Goal: Transaction & Acquisition: Download file/media

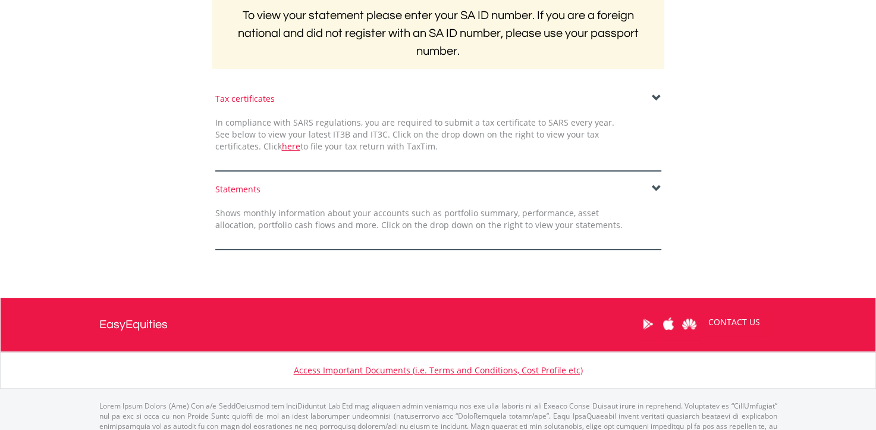
scroll to position [290, 0]
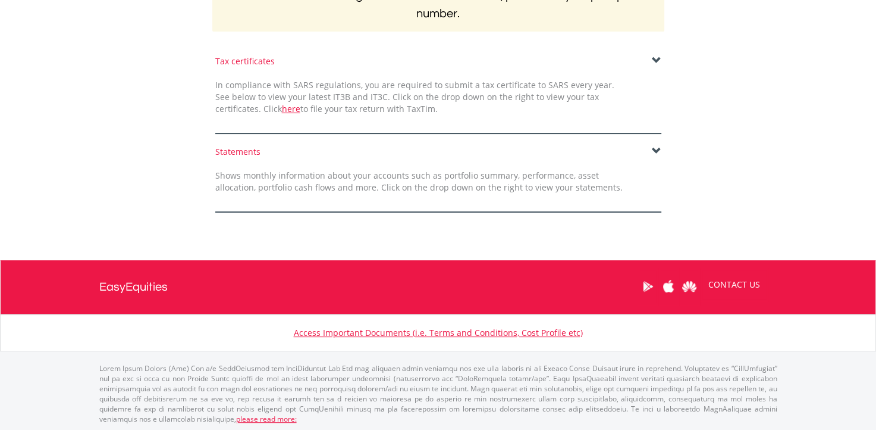
click at [659, 57] on span at bounding box center [657, 61] width 10 height 10
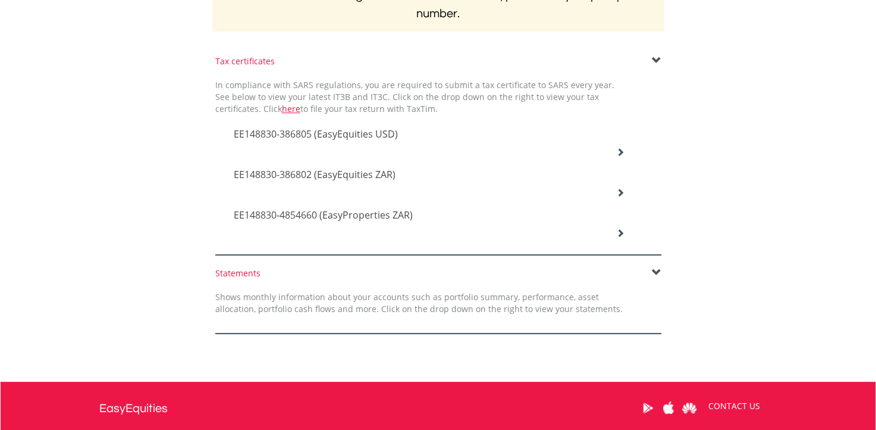
click at [348, 155] on div "EE148830-386802 (EasyEquities ZAR)" at bounding box center [429, 135] width 409 height 40
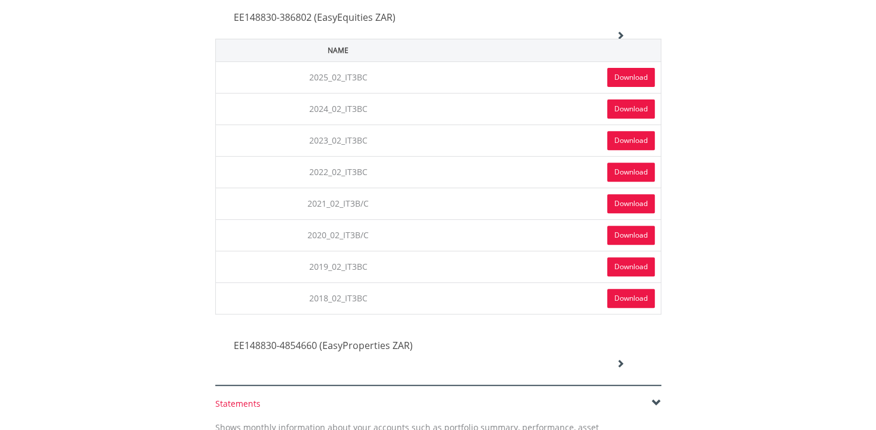
scroll to position [469, 0]
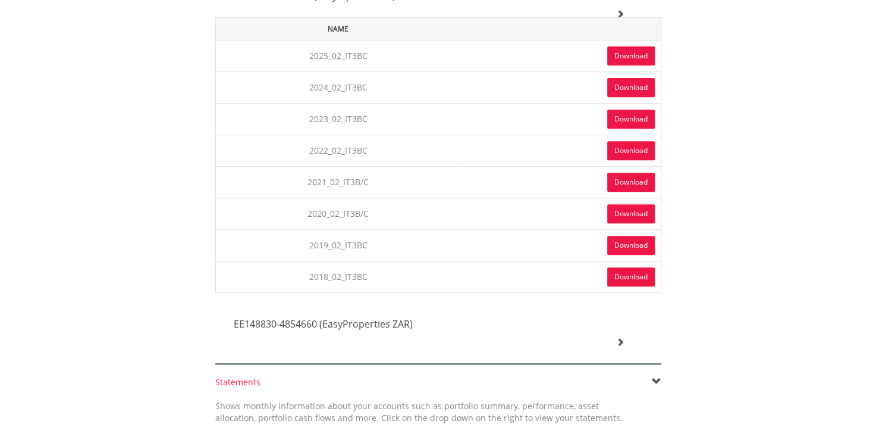
click at [619, 84] on link "Download" at bounding box center [631, 87] width 48 height 19
click at [632, 119] on link "Download" at bounding box center [631, 118] width 48 height 19
click at [626, 142] on link "Download" at bounding box center [631, 150] width 48 height 19
click at [618, 49] on link "Download" at bounding box center [631, 55] width 48 height 19
click at [632, 205] on link "Download" at bounding box center [631, 213] width 48 height 19
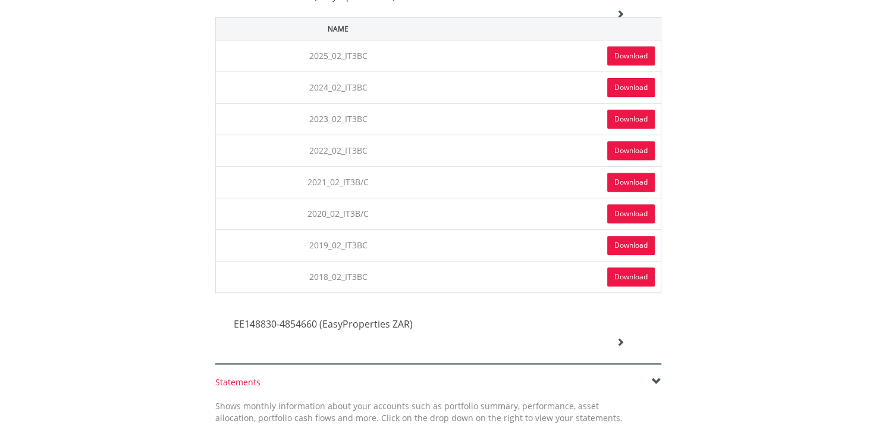
click at [614, 212] on link "Download" at bounding box center [631, 213] width 48 height 19
click at [627, 245] on link "Download" at bounding box center [631, 245] width 48 height 19
